Goal: Task Accomplishment & Management: Complete application form

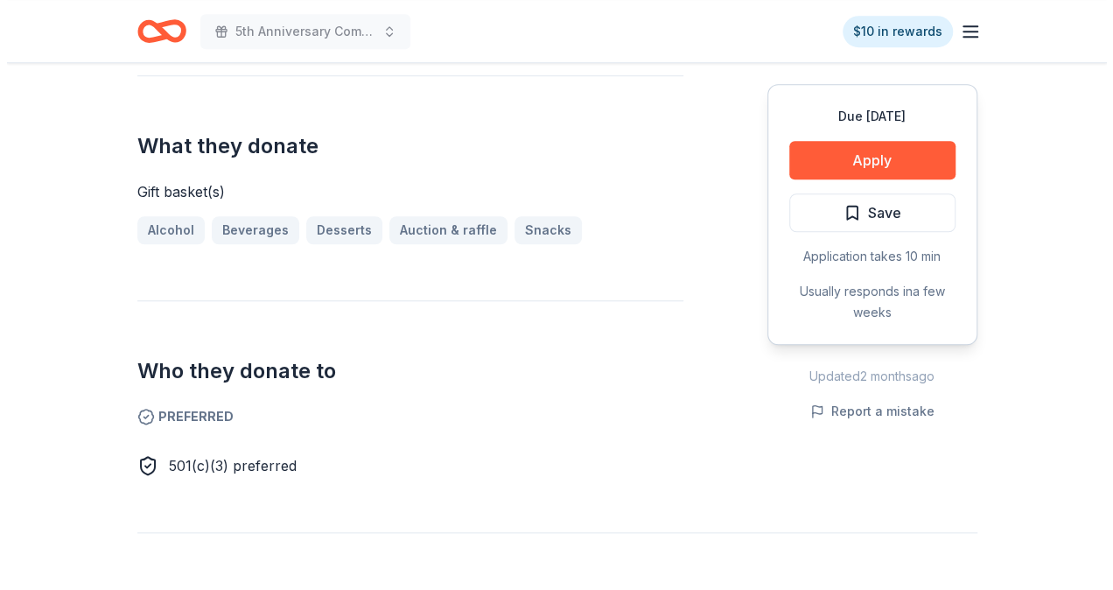
scroll to position [586, 0]
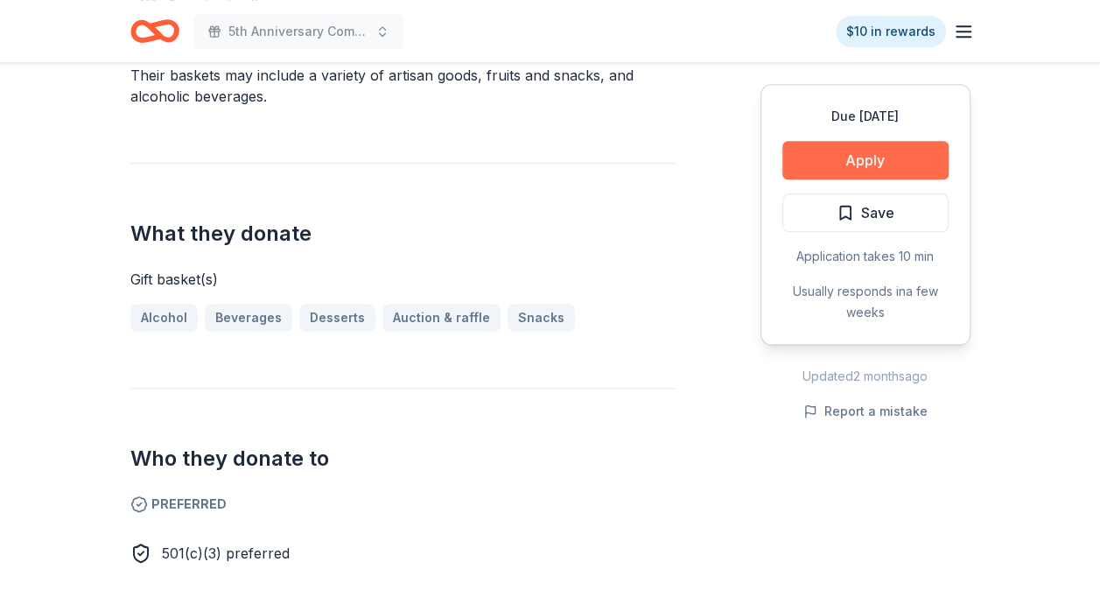
click at [849, 157] on button "Apply" at bounding box center [865, 160] width 166 height 38
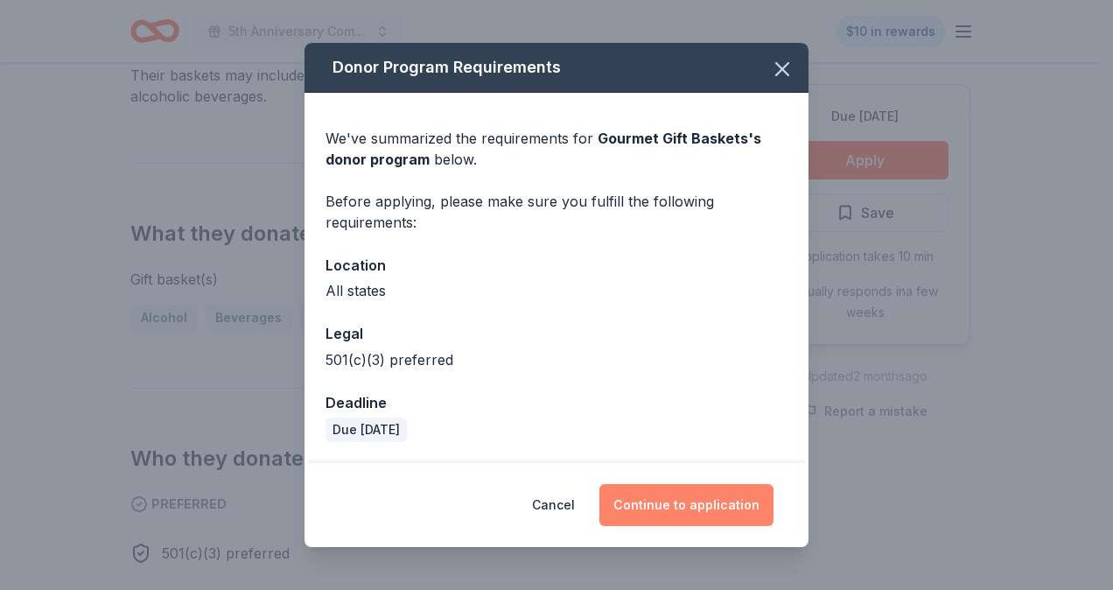
click at [705, 495] on button "Continue to application" at bounding box center [686, 505] width 174 height 42
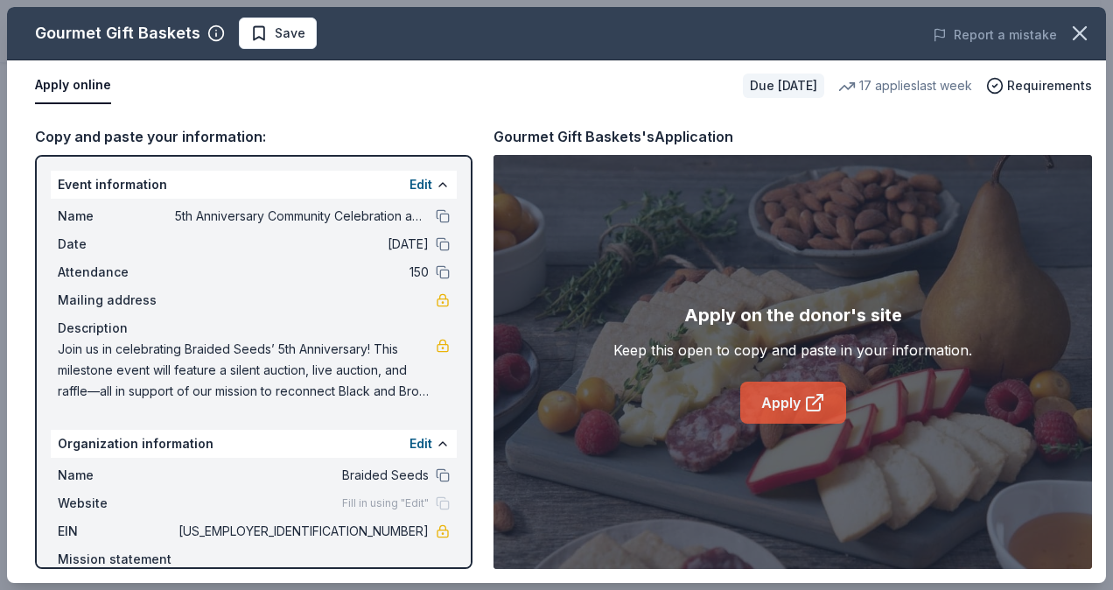
click at [754, 406] on link "Apply" at bounding box center [793, 402] width 106 height 42
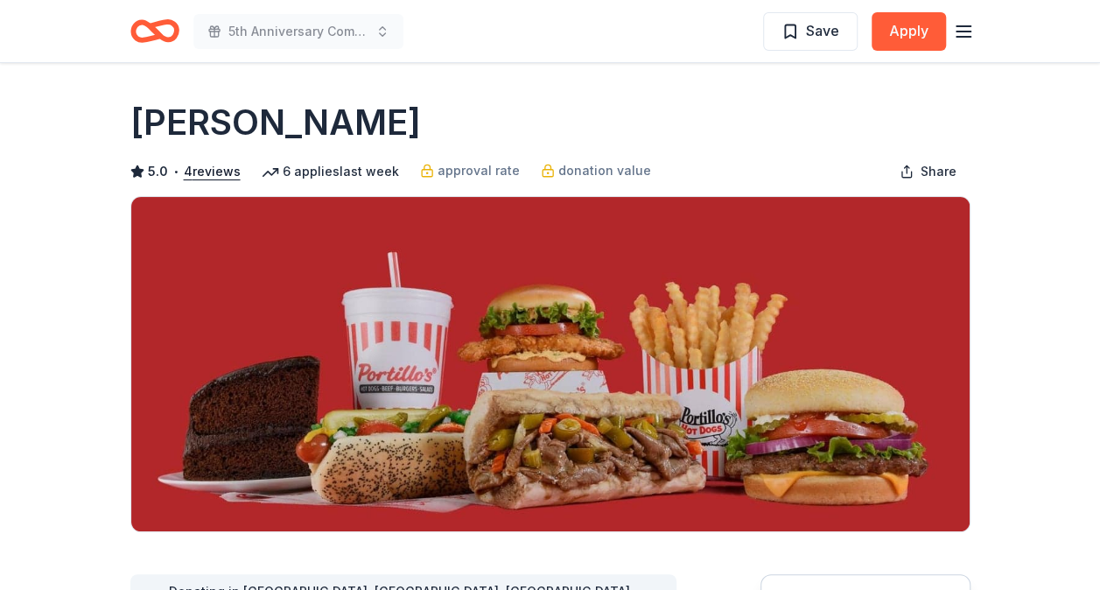
click at [148, 35] on icon "Home" at bounding box center [154, 30] width 49 height 41
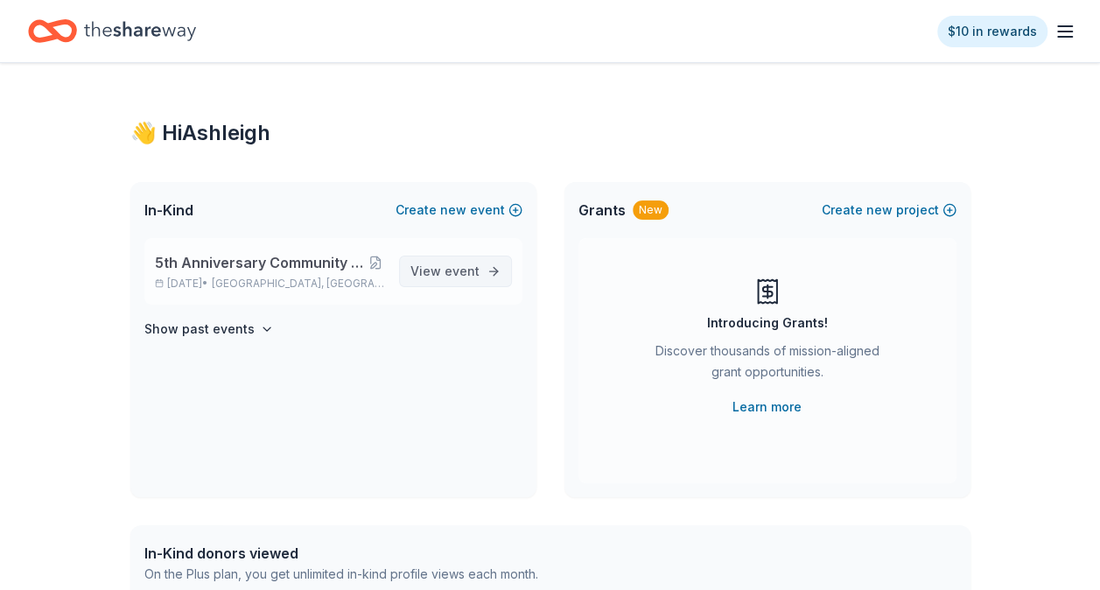
click at [466, 268] on span "event" at bounding box center [461, 270] width 35 height 15
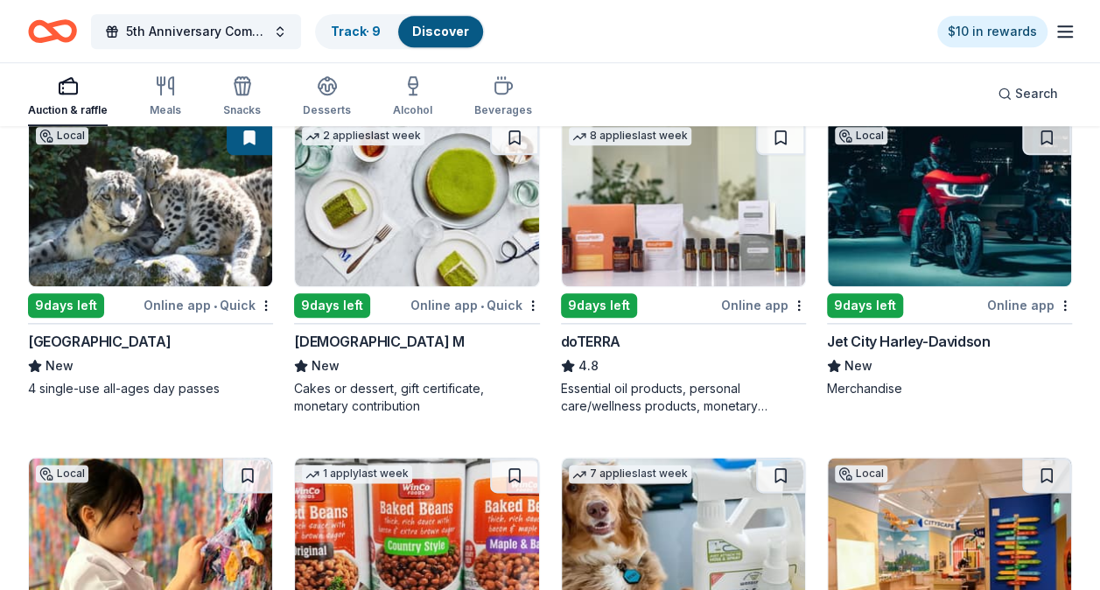
scroll to position [829, 0]
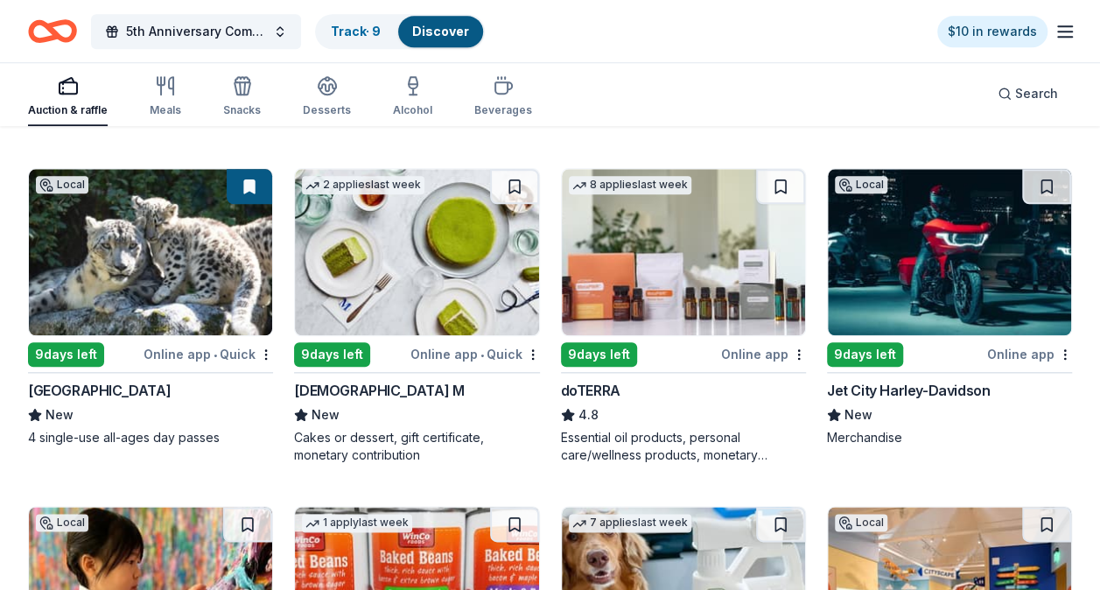
click at [992, 276] on img at bounding box center [949, 252] width 243 height 166
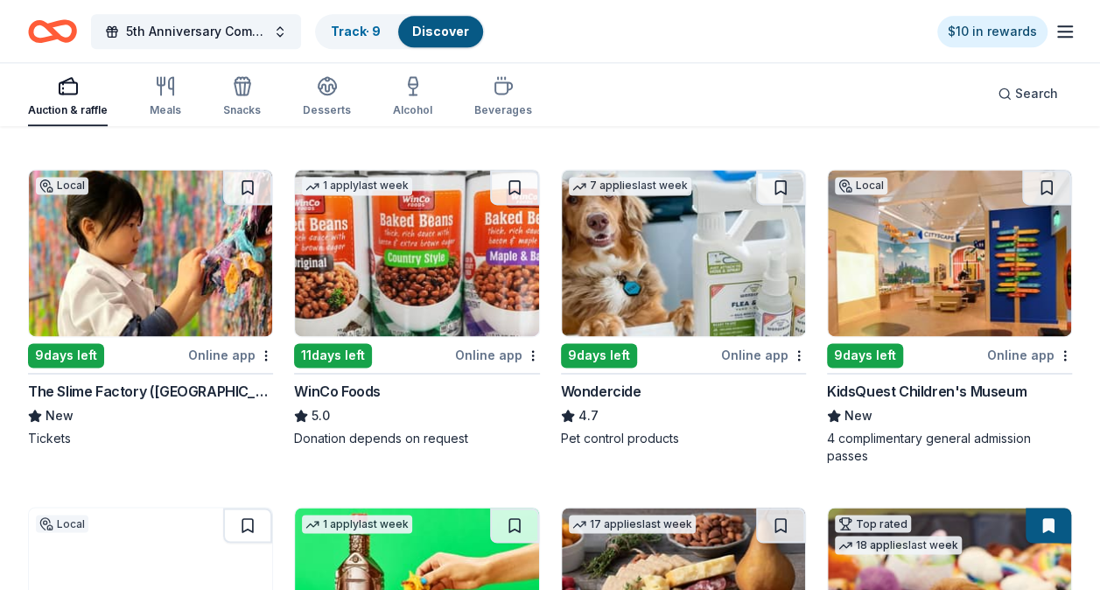
scroll to position [1175, 0]
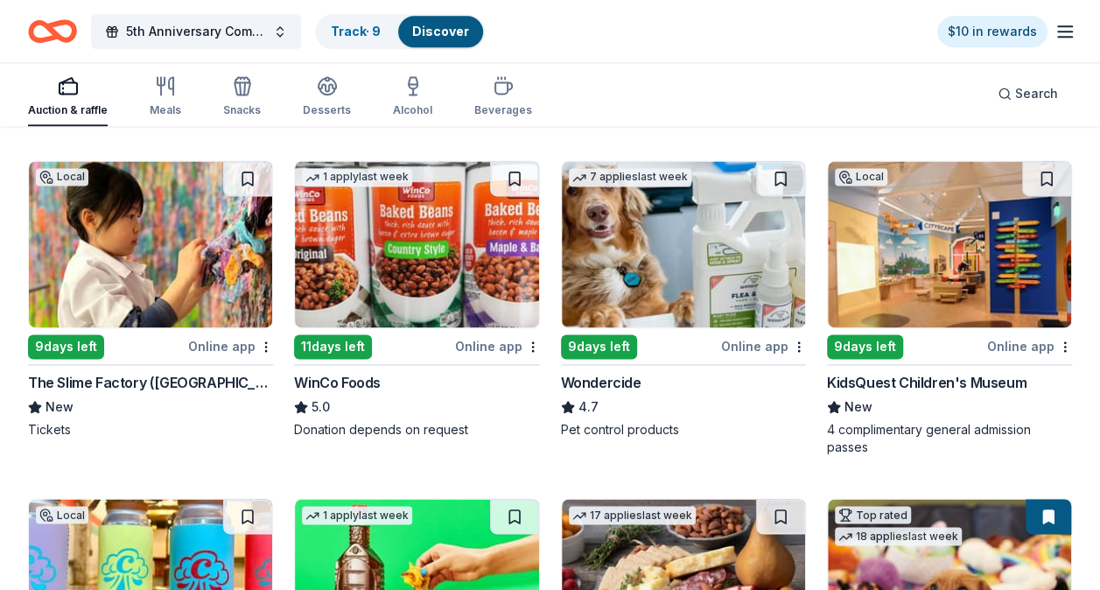
click at [572, 376] on div "Wondercide" at bounding box center [601, 382] width 80 height 21
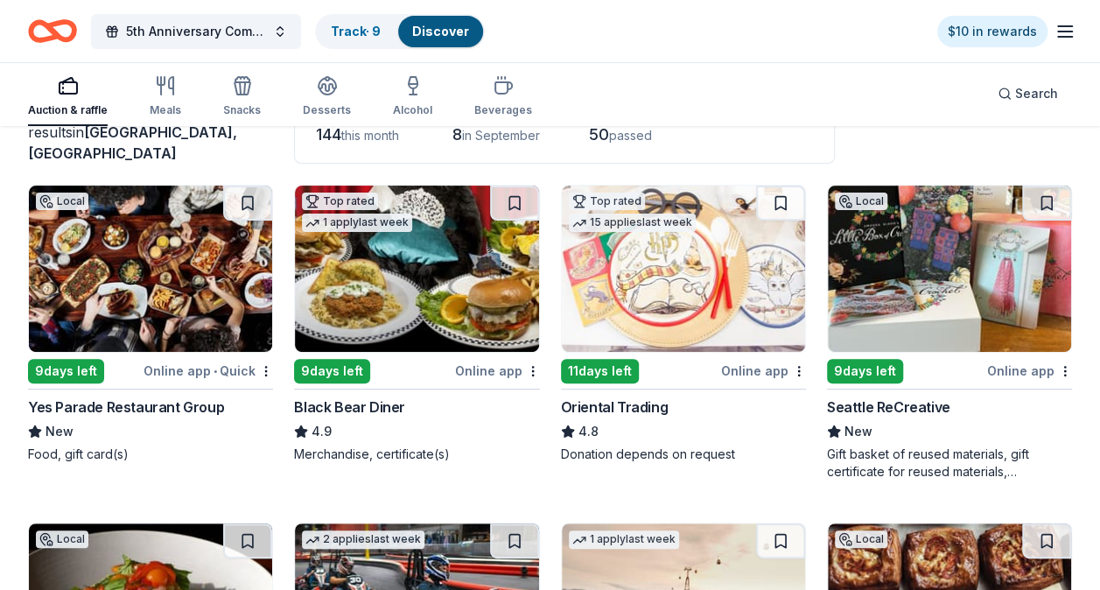
scroll to position [0, 0]
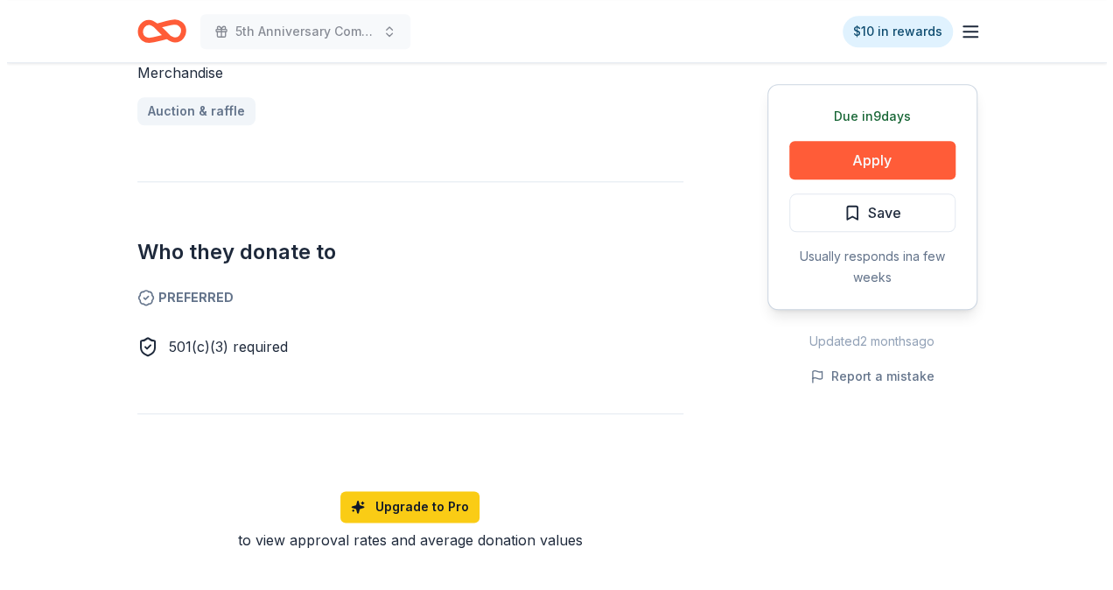
scroll to position [794, 0]
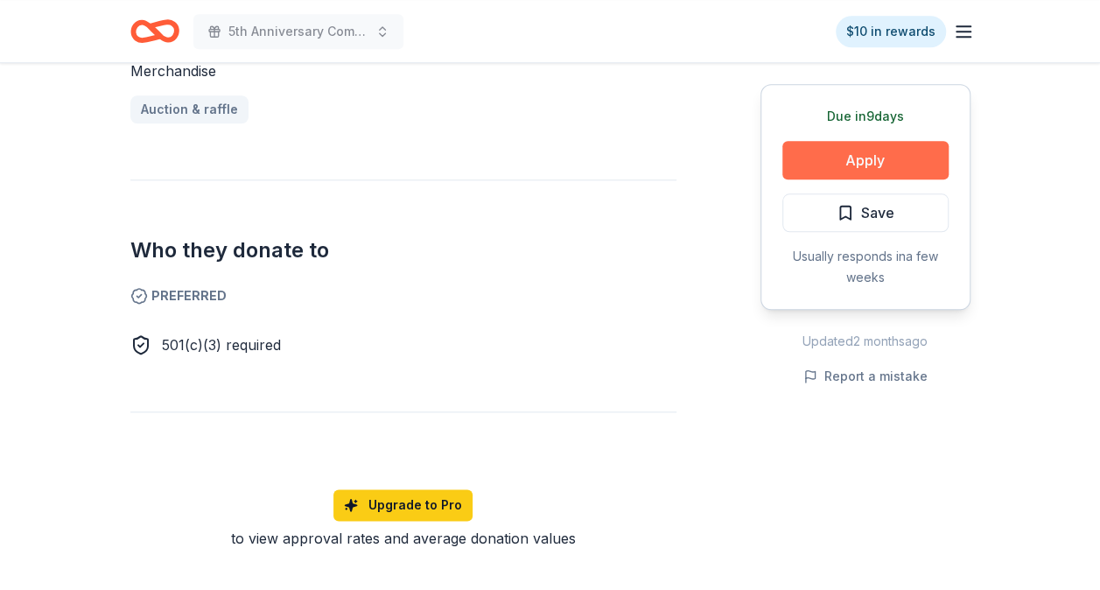
click at [873, 168] on button "Apply" at bounding box center [865, 160] width 166 height 38
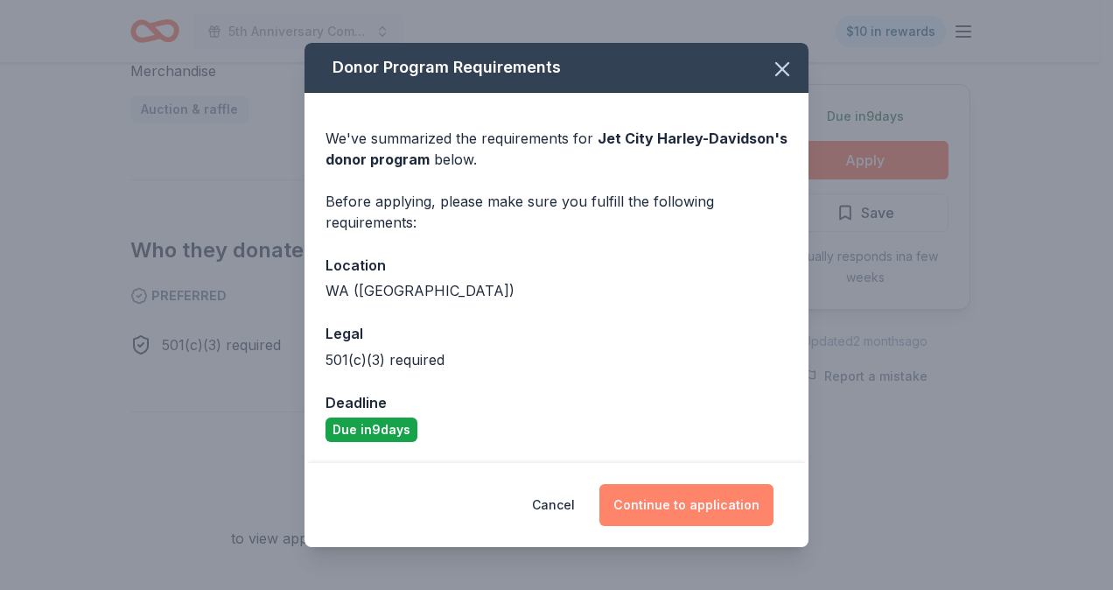
click at [688, 512] on button "Continue to application" at bounding box center [686, 505] width 174 height 42
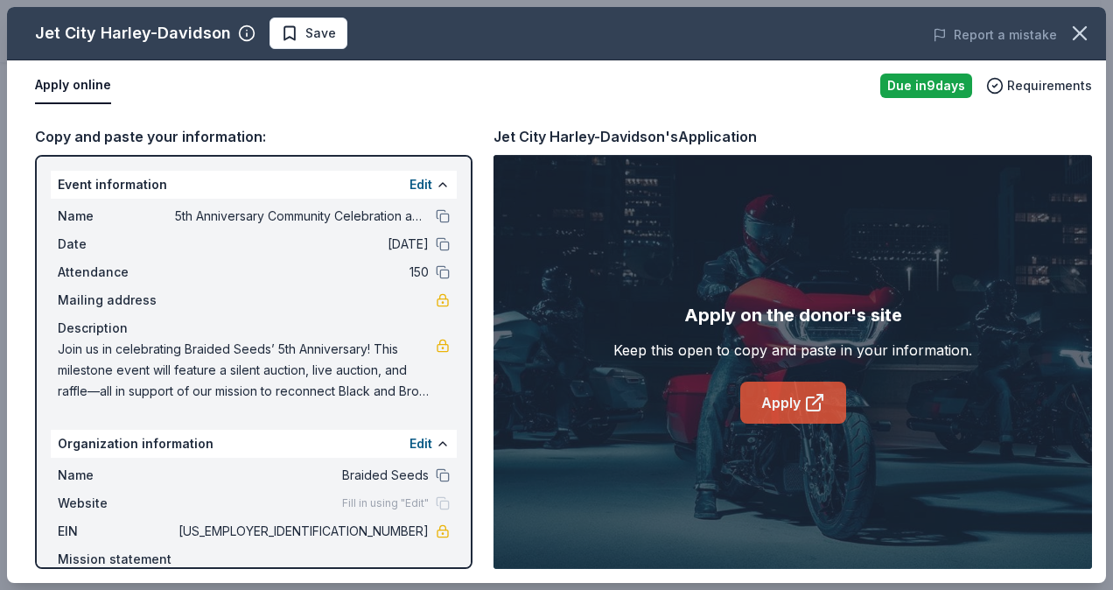
click at [784, 402] on link "Apply" at bounding box center [793, 402] width 106 height 42
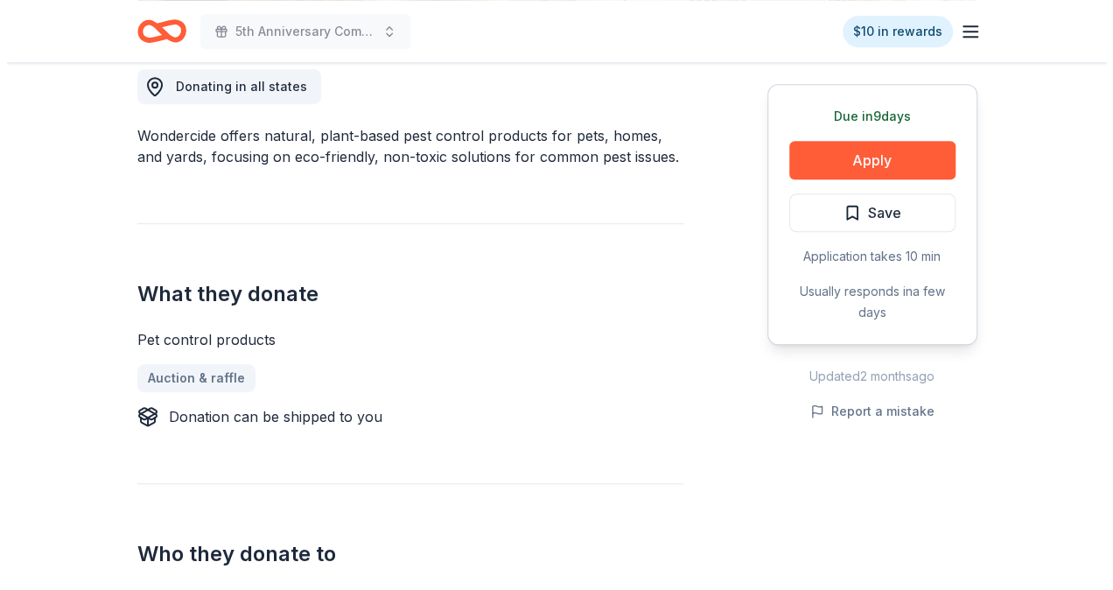
scroll to position [506, 0]
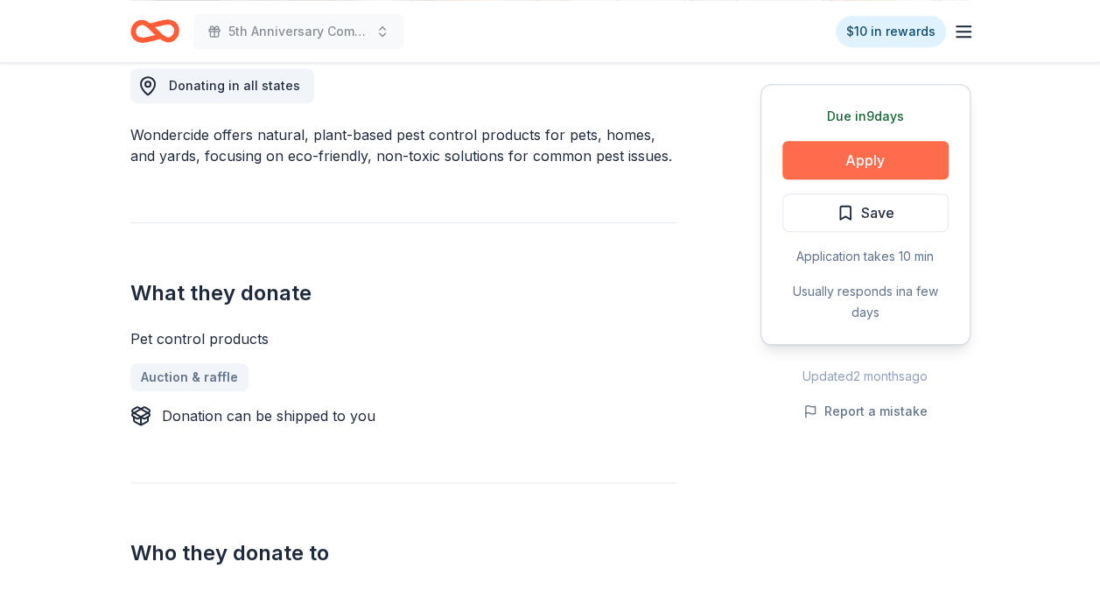
click at [905, 162] on button "Apply" at bounding box center [865, 160] width 166 height 38
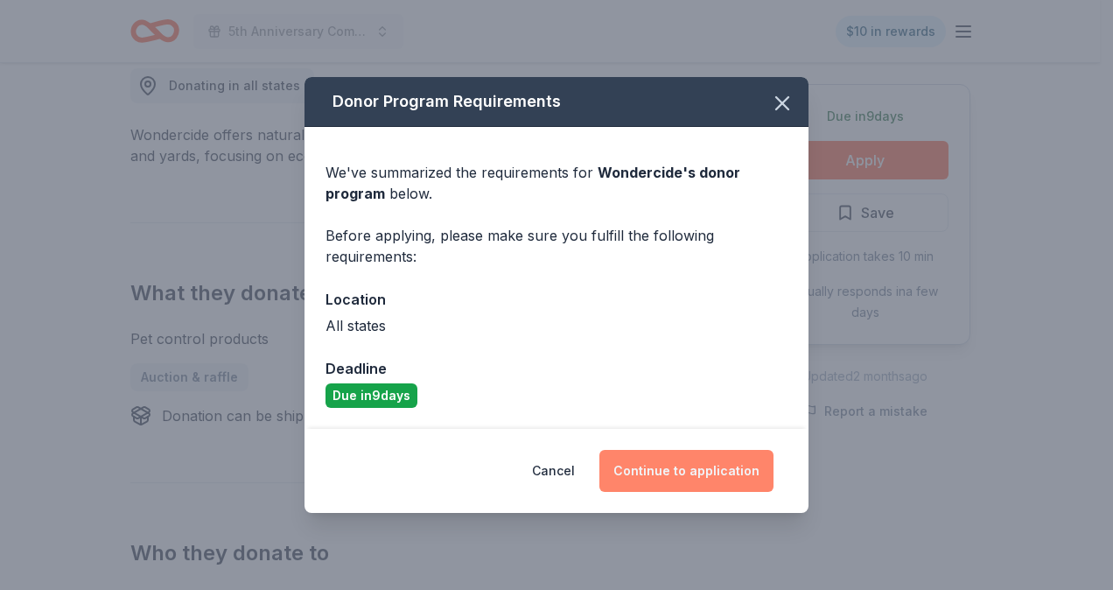
click at [715, 475] on button "Continue to application" at bounding box center [686, 471] width 174 height 42
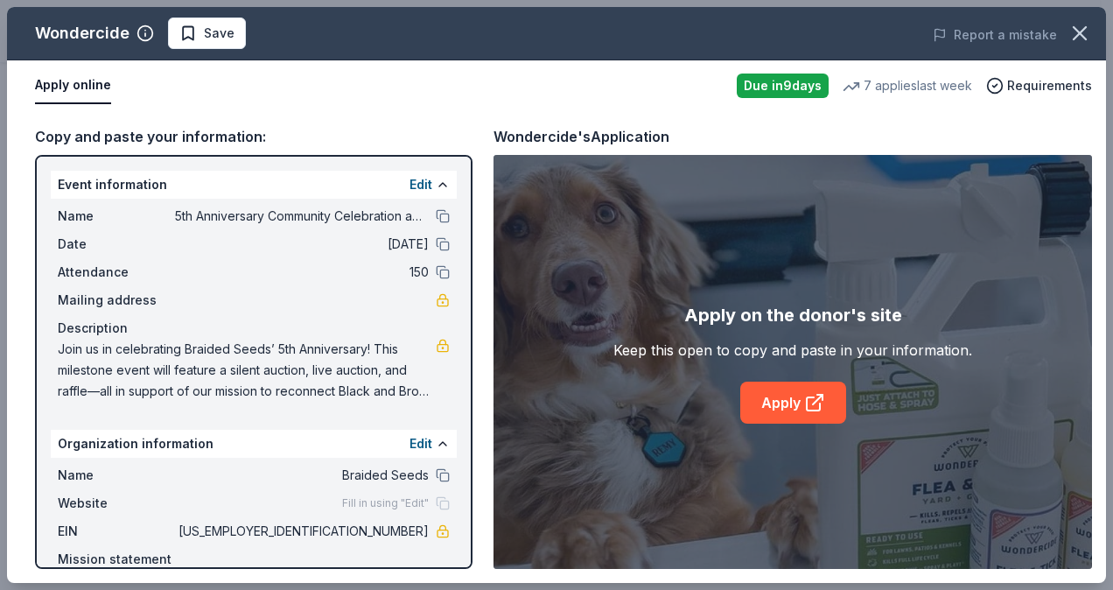
click at [783, 373] on div "Apply on the donor's site Keep this open to copy and paste in your information.…" at bounding box center [792, 362] width 359 height 122
click at [785, 400] on link "Apply" at bounding box center [793, 402] width 106 height 42
